Goal: Task Accomplishment & Management: Complete application form

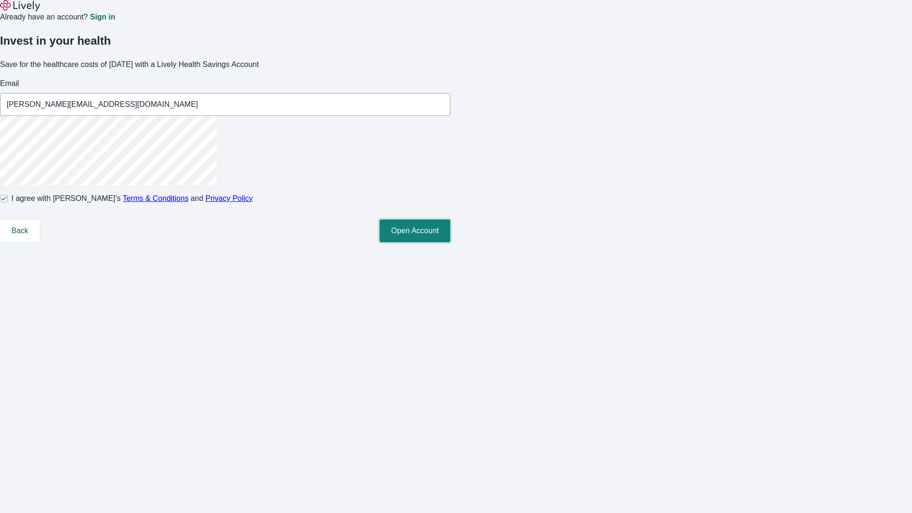
click at [451, 242] on button "Open Account" at bounding box center [415, 231] width 71 height 23
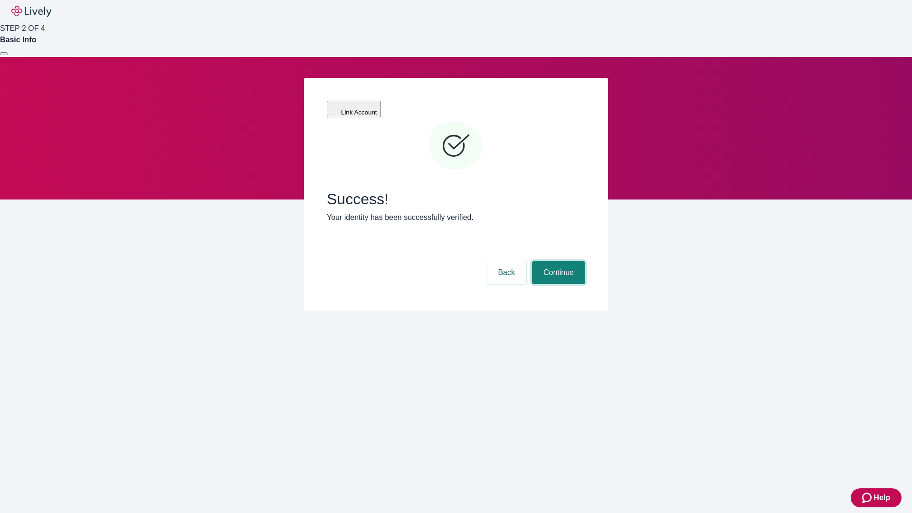
click at [557, 261] on button "Continue" at bounding box center [558, 272] width 53 height 23
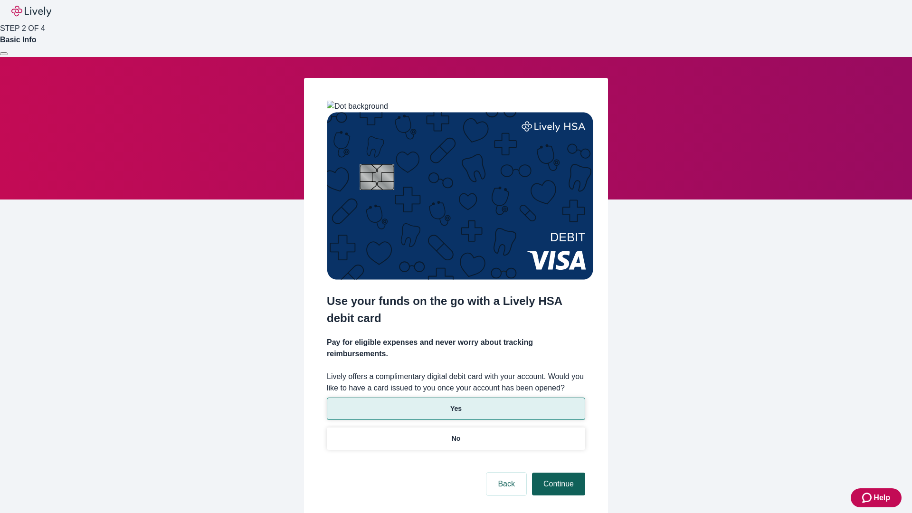
click at [456, 404] on p "Yes" at bounding box center [456, 409] width 11 height 10
click at [557, 473] on button "Continue" at bounding box center [558, 484] width 53 height 23
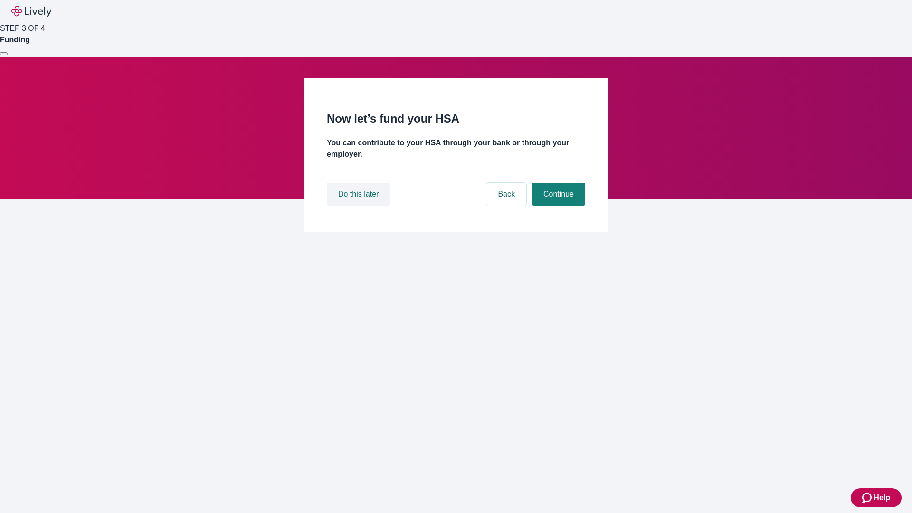
click at [360, 206] on button "Do this later" at bounding box center [358, 194] width 63 height 23
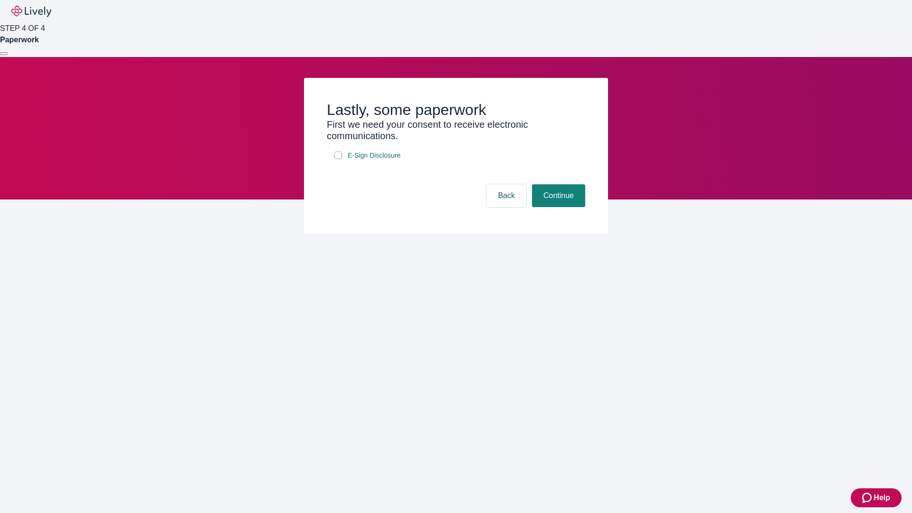
click at [338, 159] on input "E-Sign Disclosure" at bounding box center [339, 156] width 8 height 8
checkbox input "true"
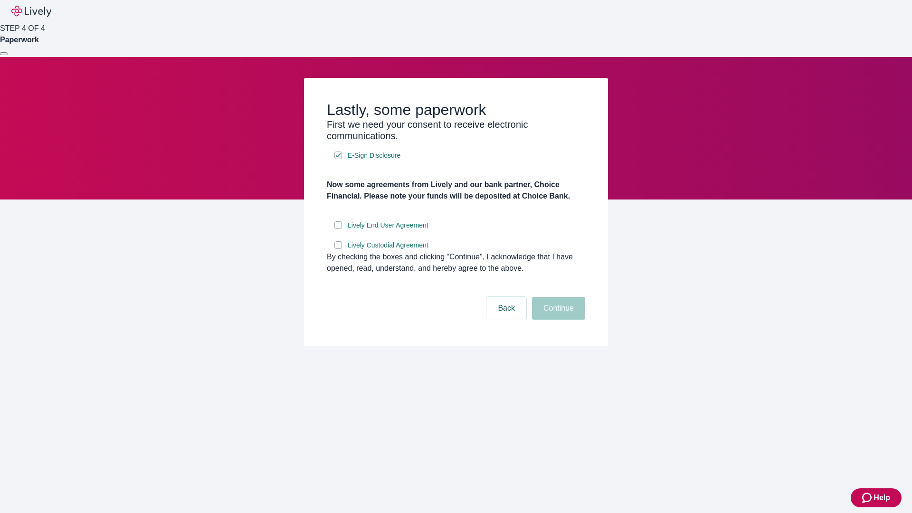
click at [338, 229] on input "Lively End User Agreement" at bounding box center [339, 225] width 8 height 8
checkbox input "true"
click at [338, 249] on input "Lively Custodial Agreement" at bounding box center [339, 245] width 8 height 8
checkbox input "true"
click at [557, 320] on button "Continue" at bounding box center [558, 308] width 53 height 23
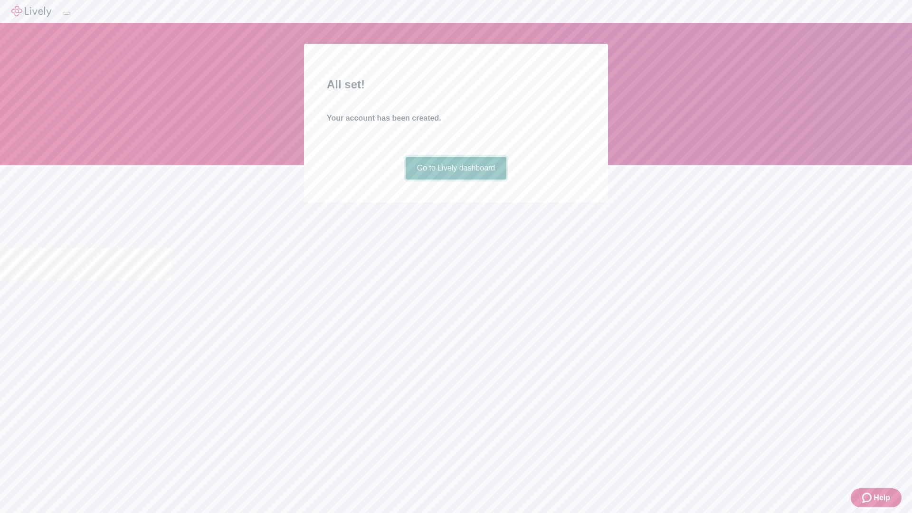
click at [456, 180] on link "Go to Lively dashboard" at bounding box center [456, 168] width 101 height 23
